Goal: Information Seeking & Learning: Learn about a topic

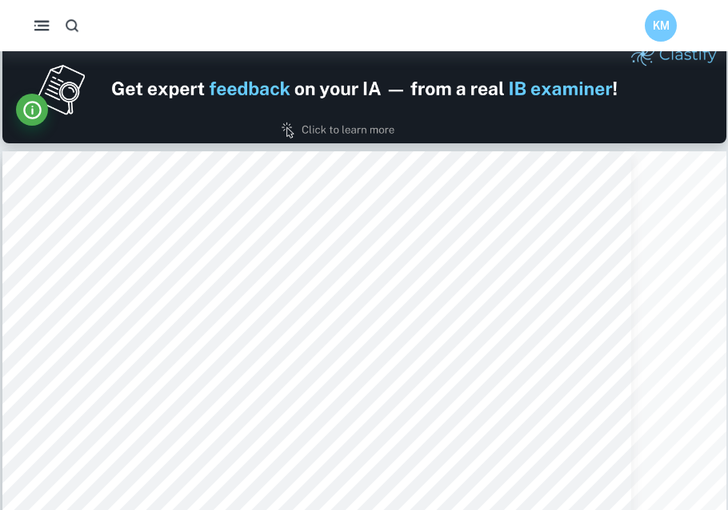
scroll to position [978, 0]
drag, startPoint x: 138, startPoint y: 31, endPoint x: 73, endPoint y: 24, distance: 65.2
click at [73, 24] on div "KM" at bounding box center [364, 26] width 728 height 32
click at [73, 24] on icon "button" at bounding box center [72, 26] width 16 height 16
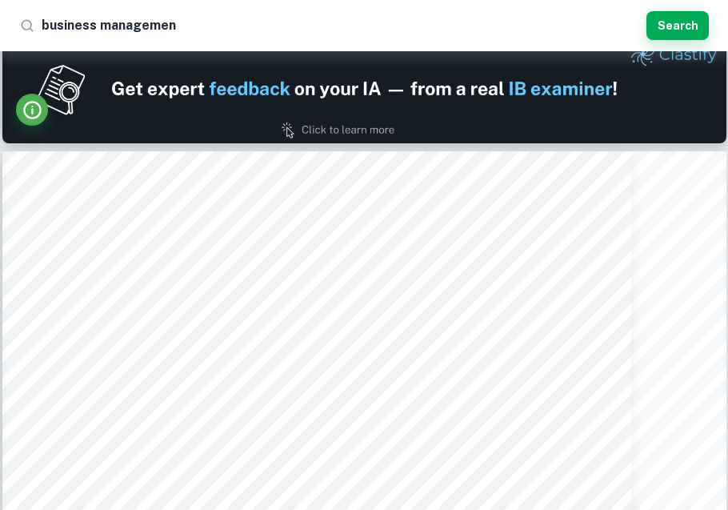
type input "business management"
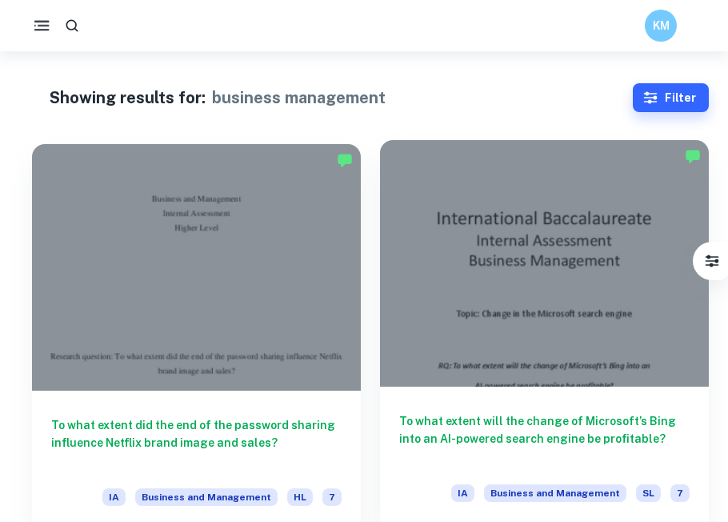
scroll to position [1, 0]
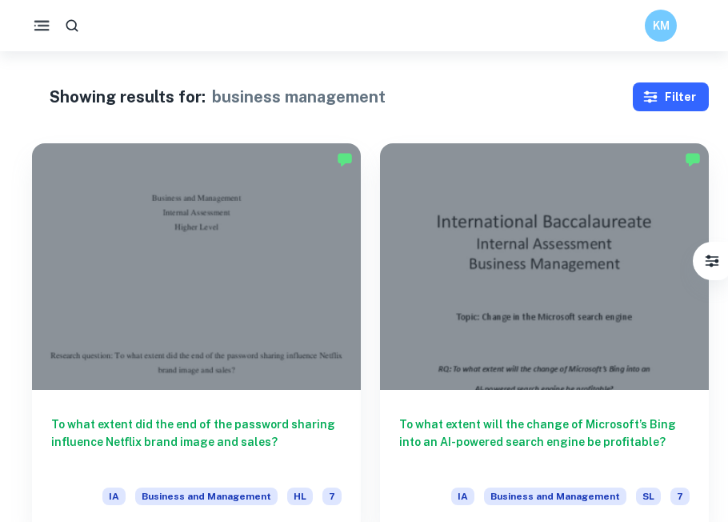
click at [676, 93] on button "Filter" at bounding box center [671, 96] width 76 height 29
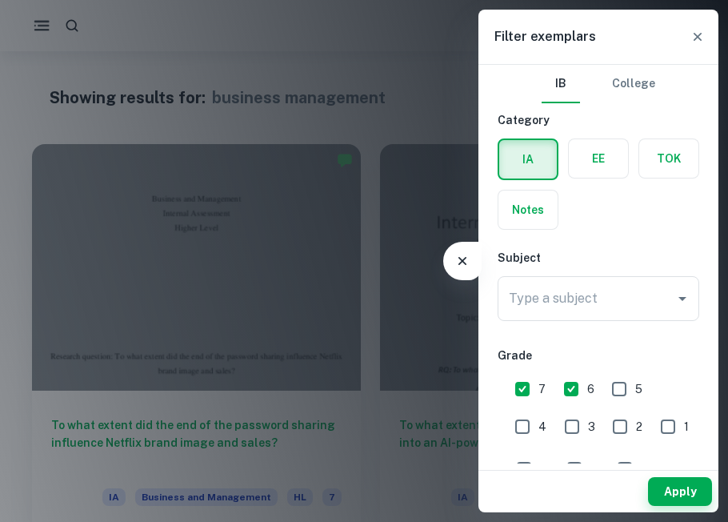
click at [613, 266] on div at bounding box center [364, 261] width 728 height 522
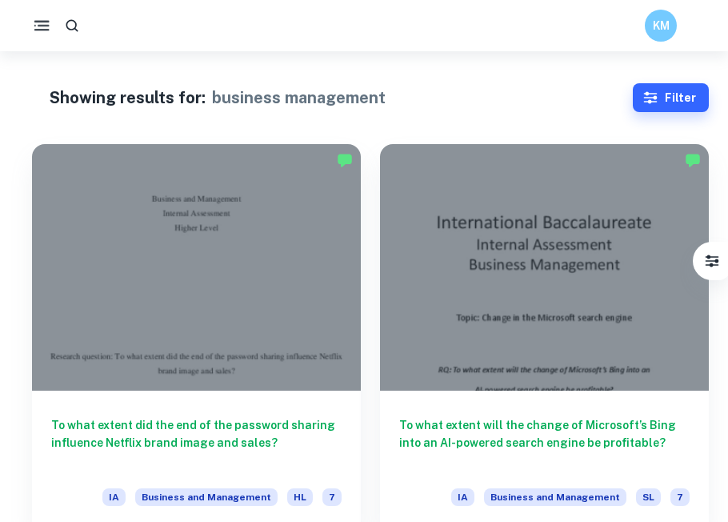
scroll to position [134, 0]
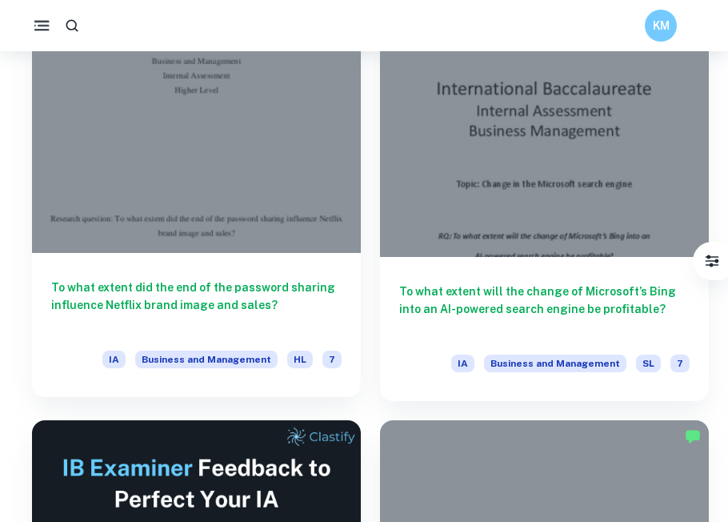
click at [247, 140] on div at bounding box center [196, 129] width 329 height 246
